Goal: Navigation & Orientation: Find specific page/section

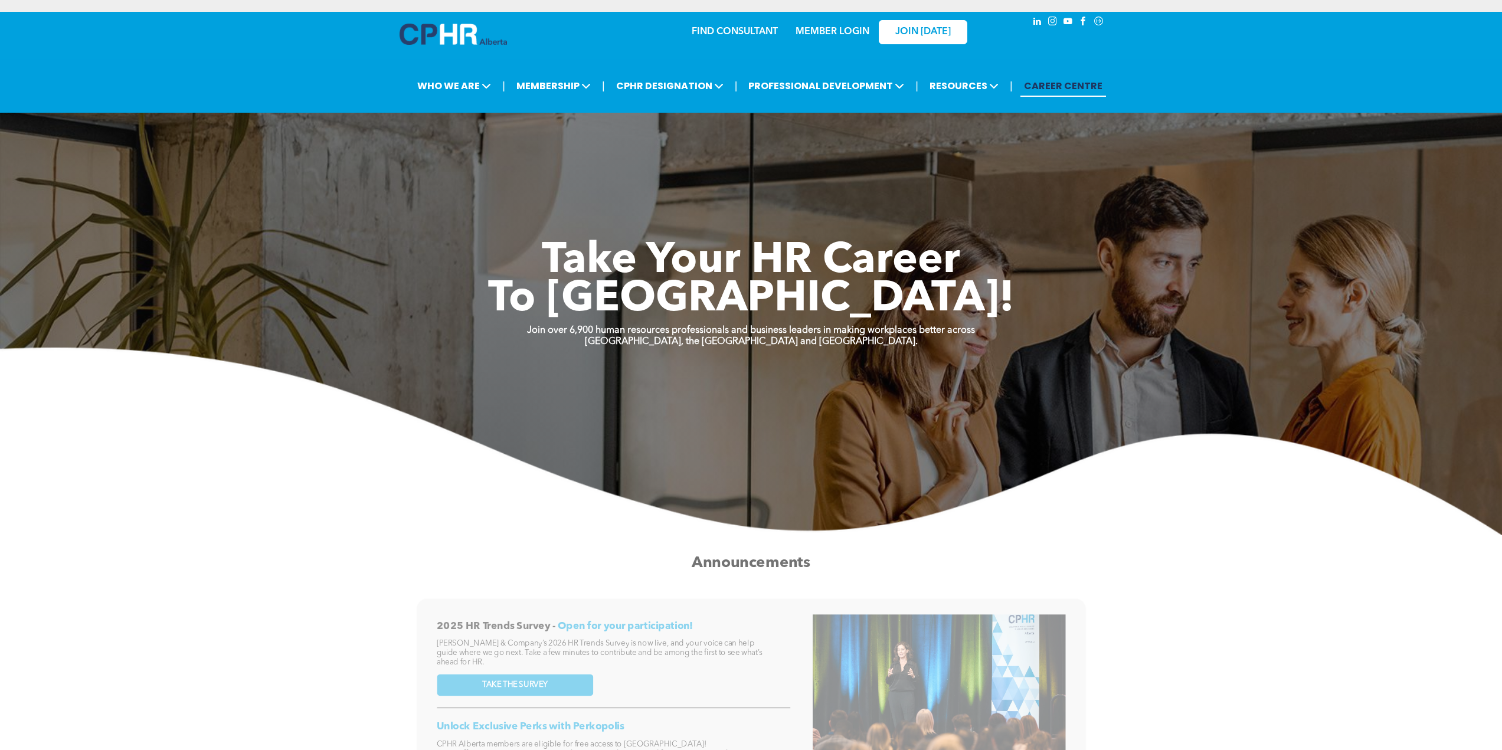
click at [814, 27] on link "MEMBER LOGIN" at bounding box center [833, 31] width 74 height 9
click at [847, 27] on link "MEMBER LOGIN" at bounding box center [833, 31] width 74 height 9
click at [832, 27] on link "MEMBER LOGIN" at bounding box center [833, 31] width 74 height 9
click at [812, 18] on div "MEMBER LOGIN" at bounding box center [832, 28] width 77 height 21
click at [820, 27] on link "MEMBER LOGIN" at bounding box center [833, 31] width 74 height 9
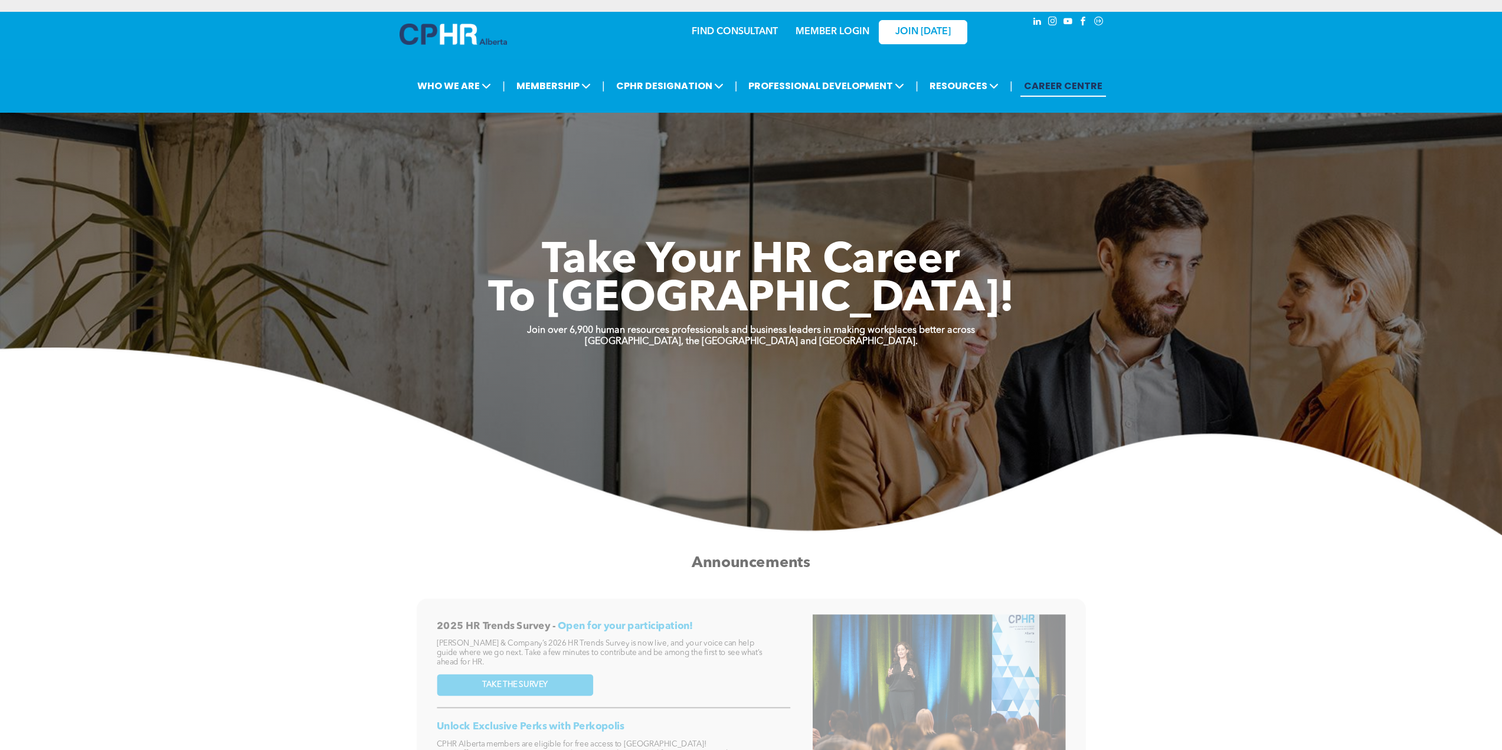
click at [829, 27] on link "MEMBER LOGIN" at bounding box center [833, 31] width 74 height 9
